Goal: Navigation & Orientation: Go to known website

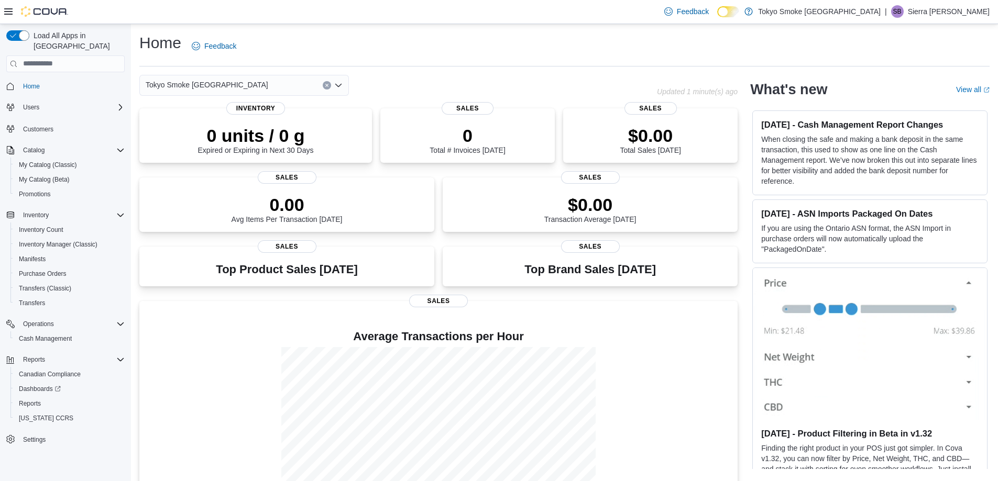
click at [946, 13] on div "| [PERSON_NAME] [PERSON_NAME]" at bounding box center [937, 11] width 105 height 13
click at [911, 97] on span "Sign Out" at bounding box center [922, 102] width 28 height 10
